Goal: Information Seeking & Learning: Learn about a topic

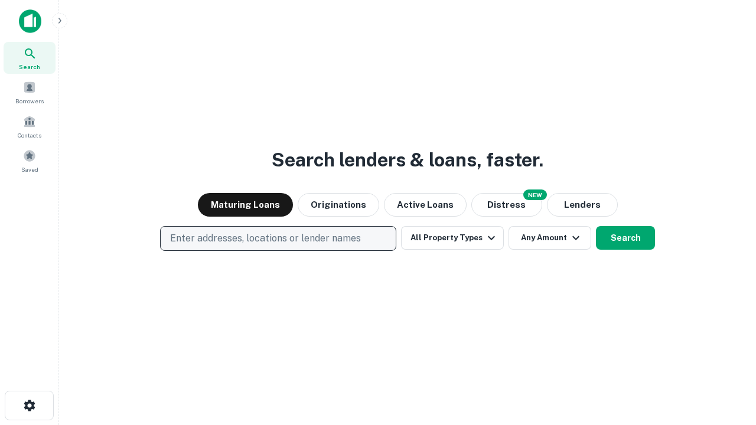
click at [278, 239] on p "Enter addresses, locations or lender names" at bounding box center [265, 239] width 191 height 14
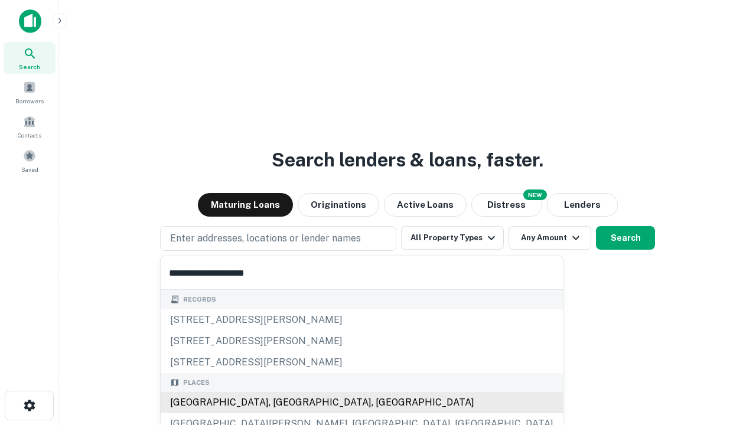
click at [282, 403] on div "[GEOGRAPHIC_DATA], [GEOGRAPHIC_DATA], [GEOGRAPHIC_DATA]" at bounding box center [362, 402] width 402 height 21
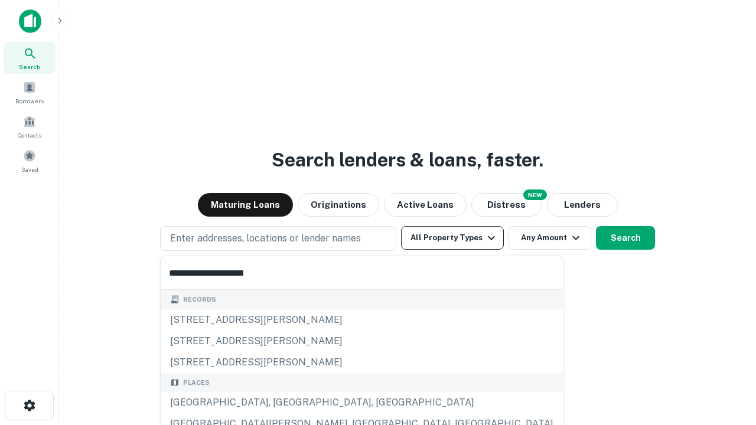
click at [452, 238] on button "All Property Types" at bounding box center [452, 238] width 103 height 24
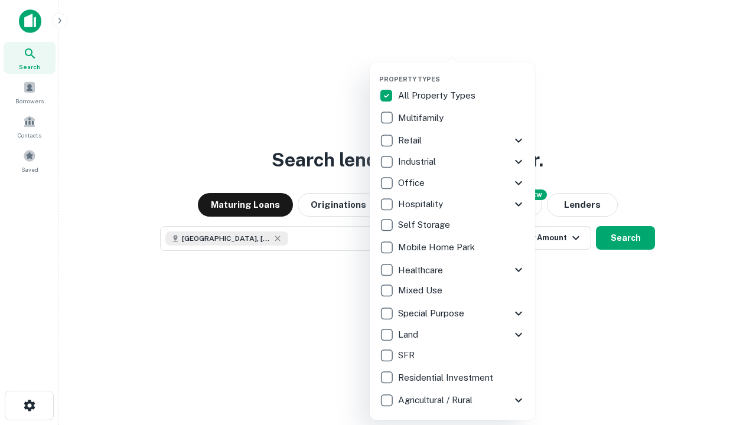
click at [462, 71] on button "button" at bounding box center [461, 71] width 165 height 1
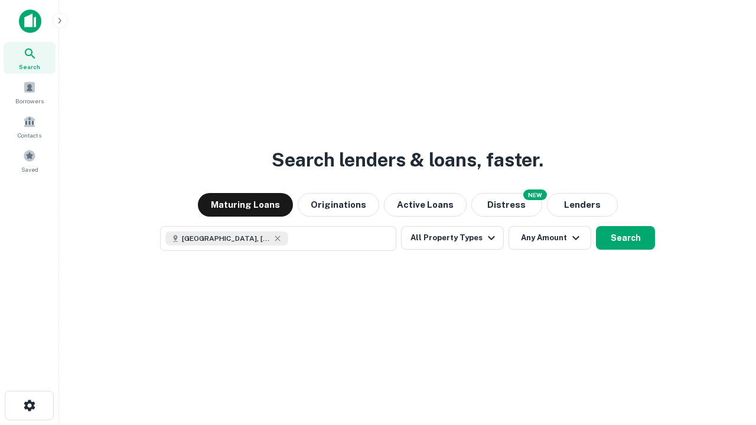
scroll to position [19, 0]
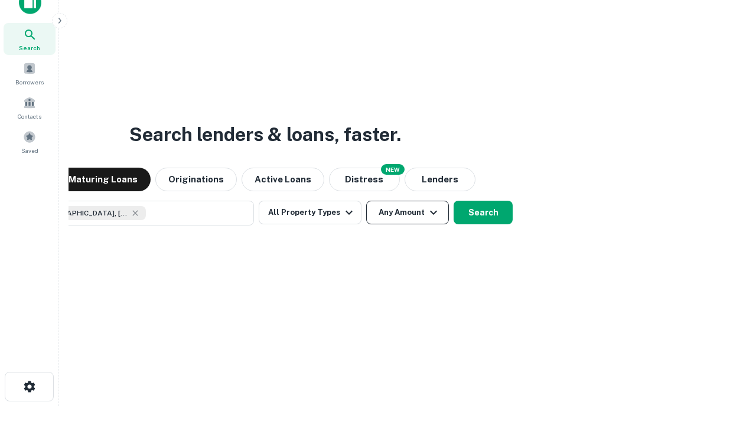
click at [366, 201] on button "Any Amount" at bounding box center [407, 213] width 83 height 24
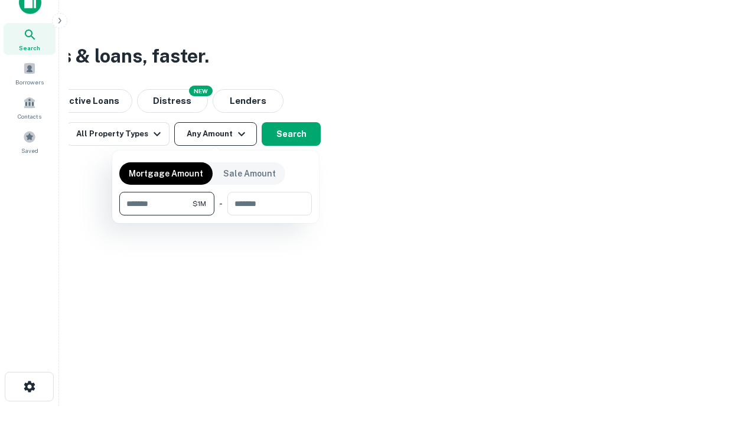
type input "*******"
click at [216, 216] on button "button" at bounding box center [215, 216] width 193 height 1
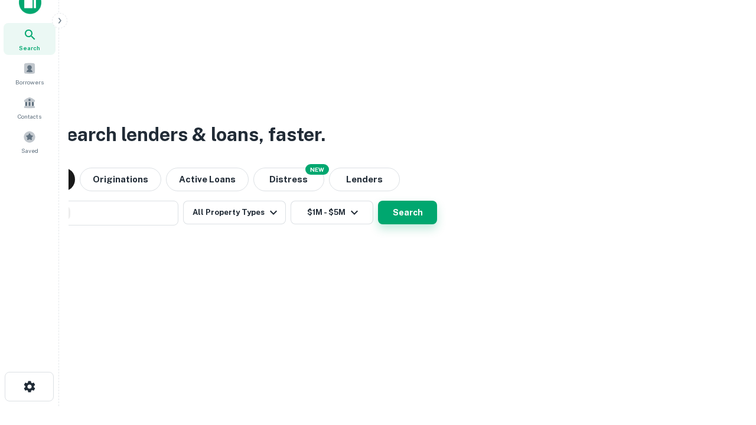
click at [378, 201] on button "Search" at bounding box center [407, 213] width 59 height 24
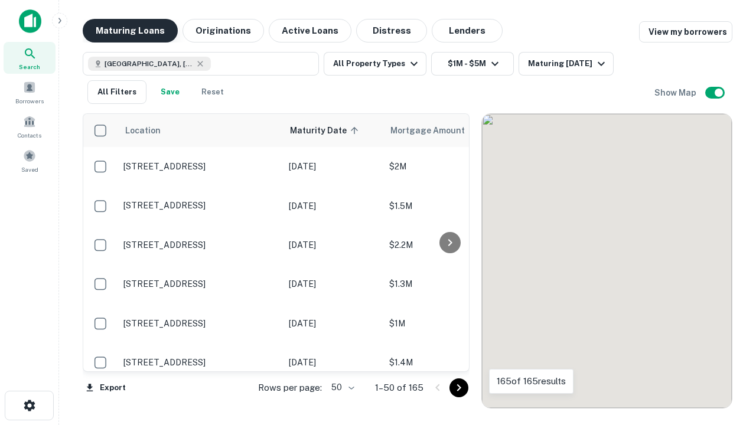
click at [130, 31] on button "Maturing Loans" at bounding box center [130, 31] width 95 height 24
